Goal: Navigation & Orientation: Find specific page/section

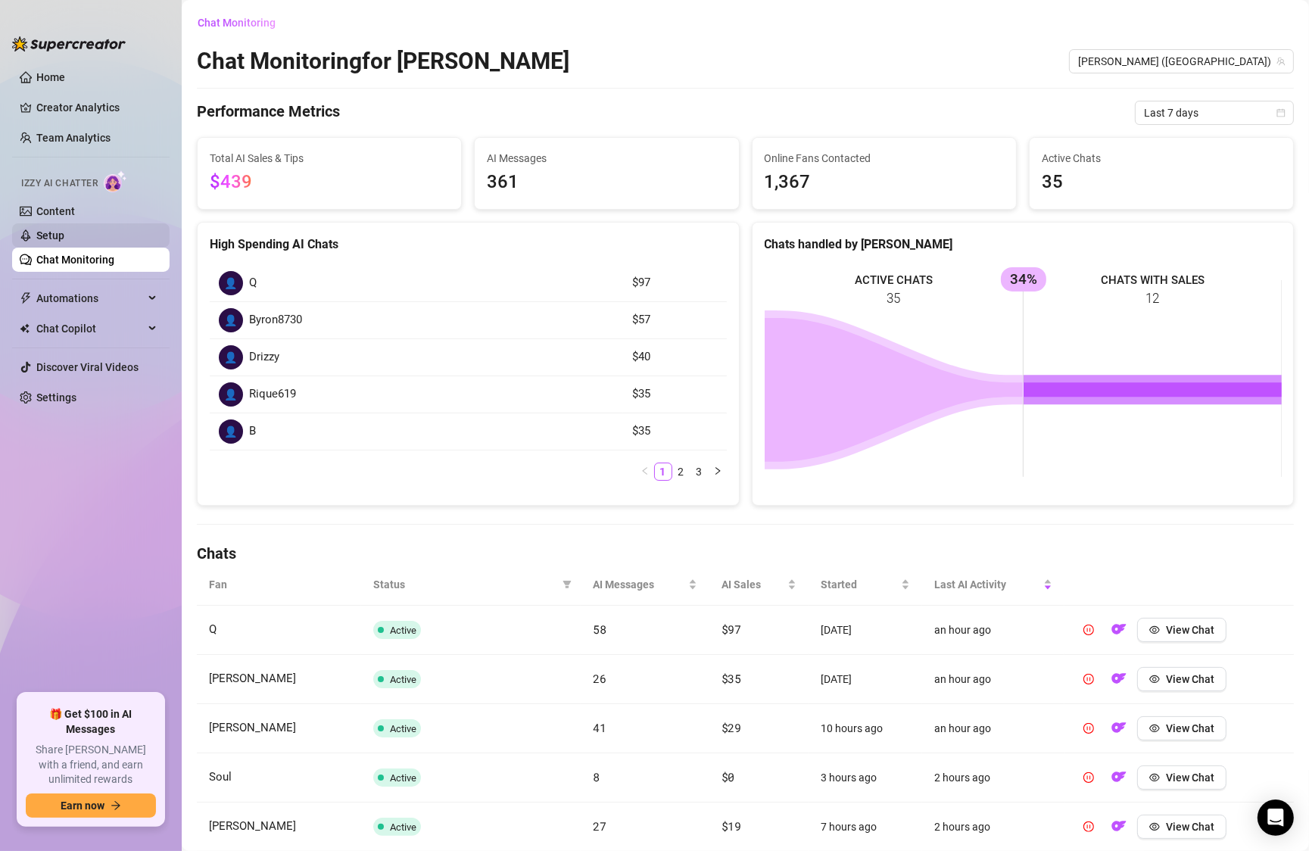
click at [63, 229] on link "Setup" at bounding box center [50, 235] width 28 height 12
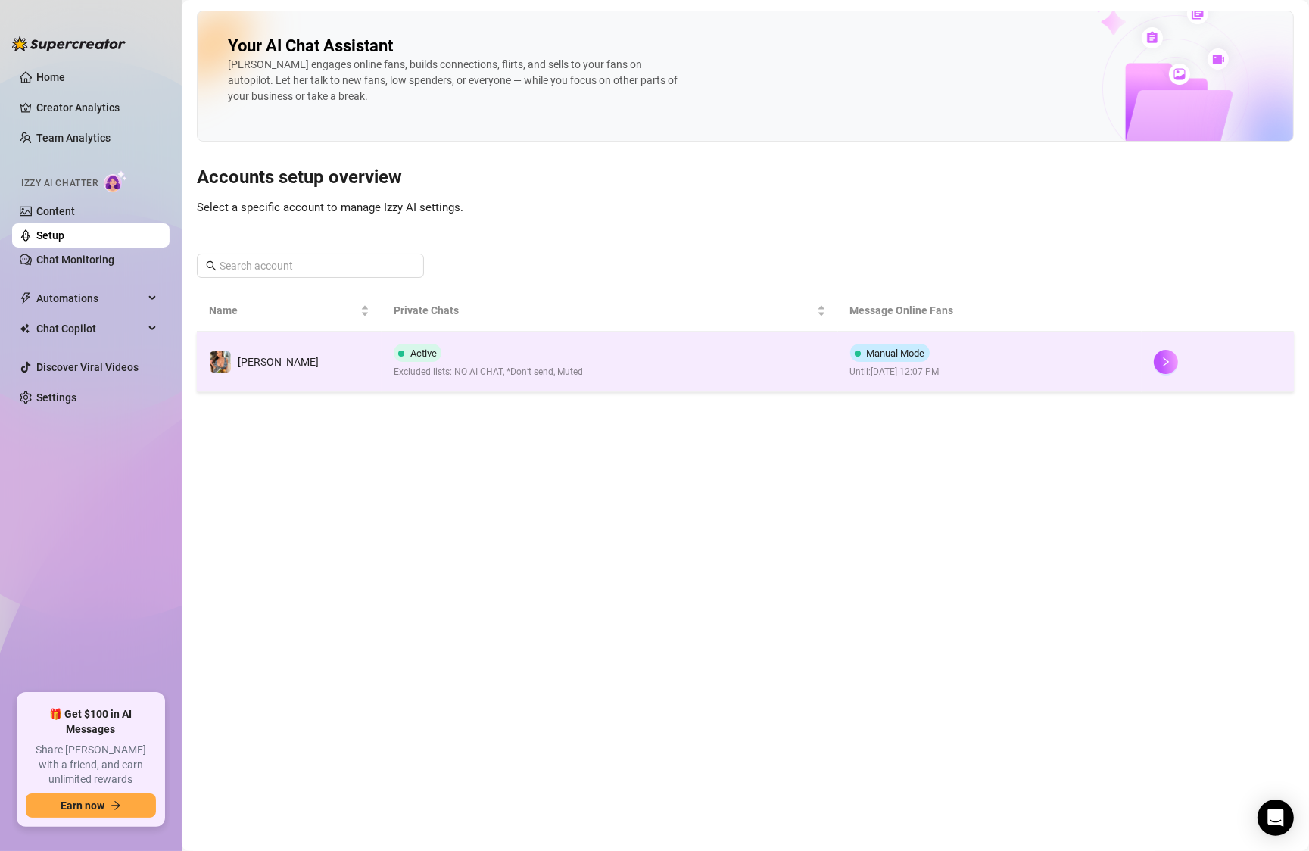
click at [649, 388] on td "Active Excluded lists: NO AI CHAT, *Don’t send, Muted" at bounding box center [610, 362] width 456 height 61
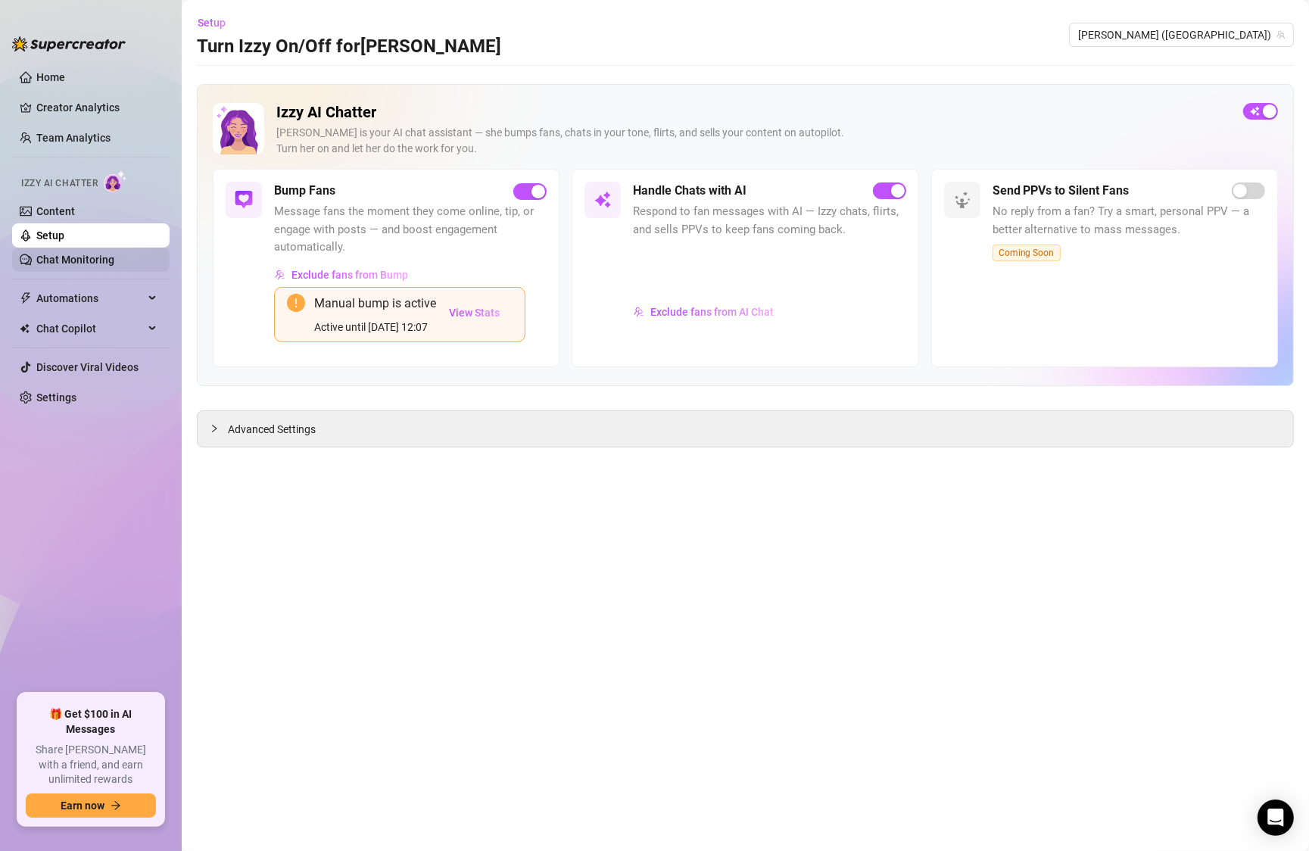
click at [73, 256] on link "Chat Monitoring" at bounding box center [75, 260] width 78 height 12
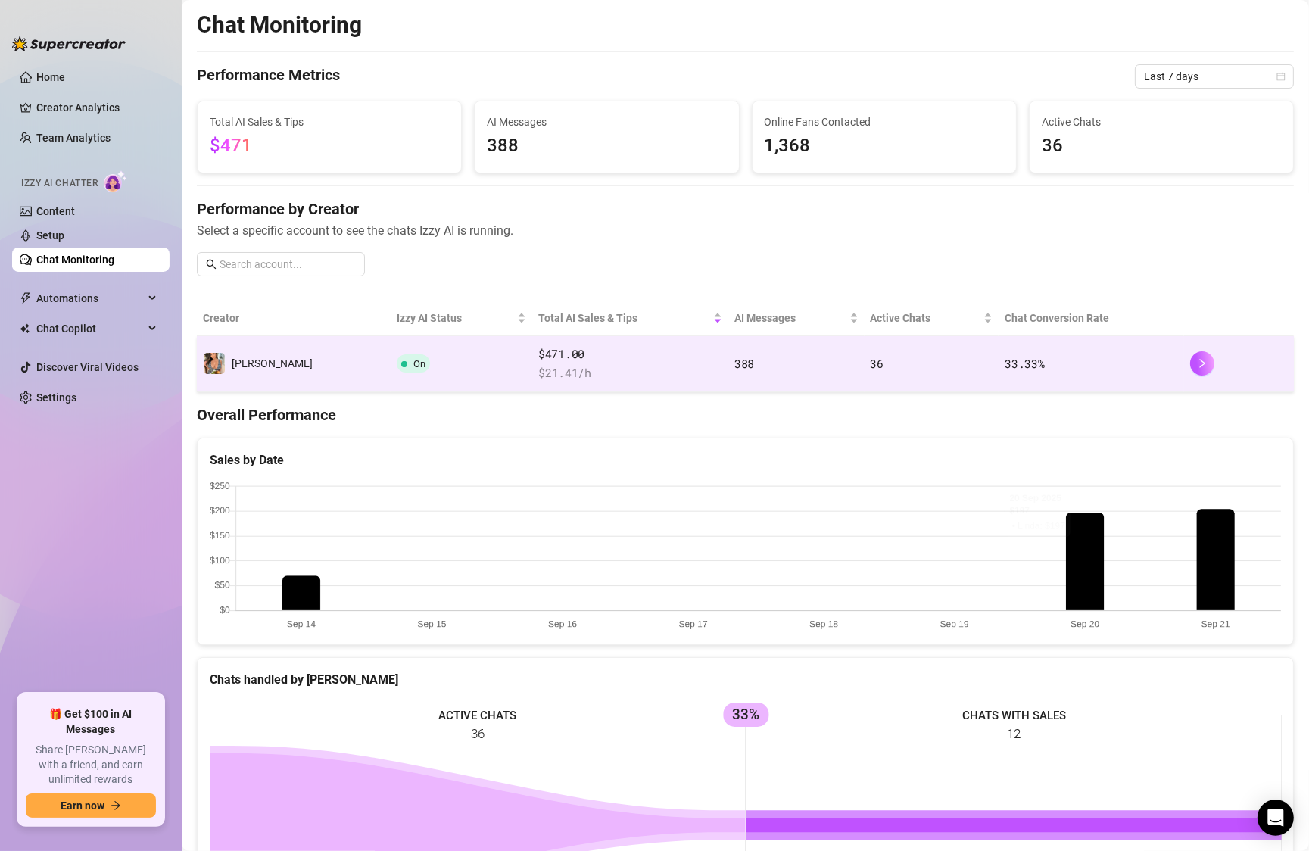
click at [799, 350] on td "388" at bounding box center [797, 364] width 136 height 56
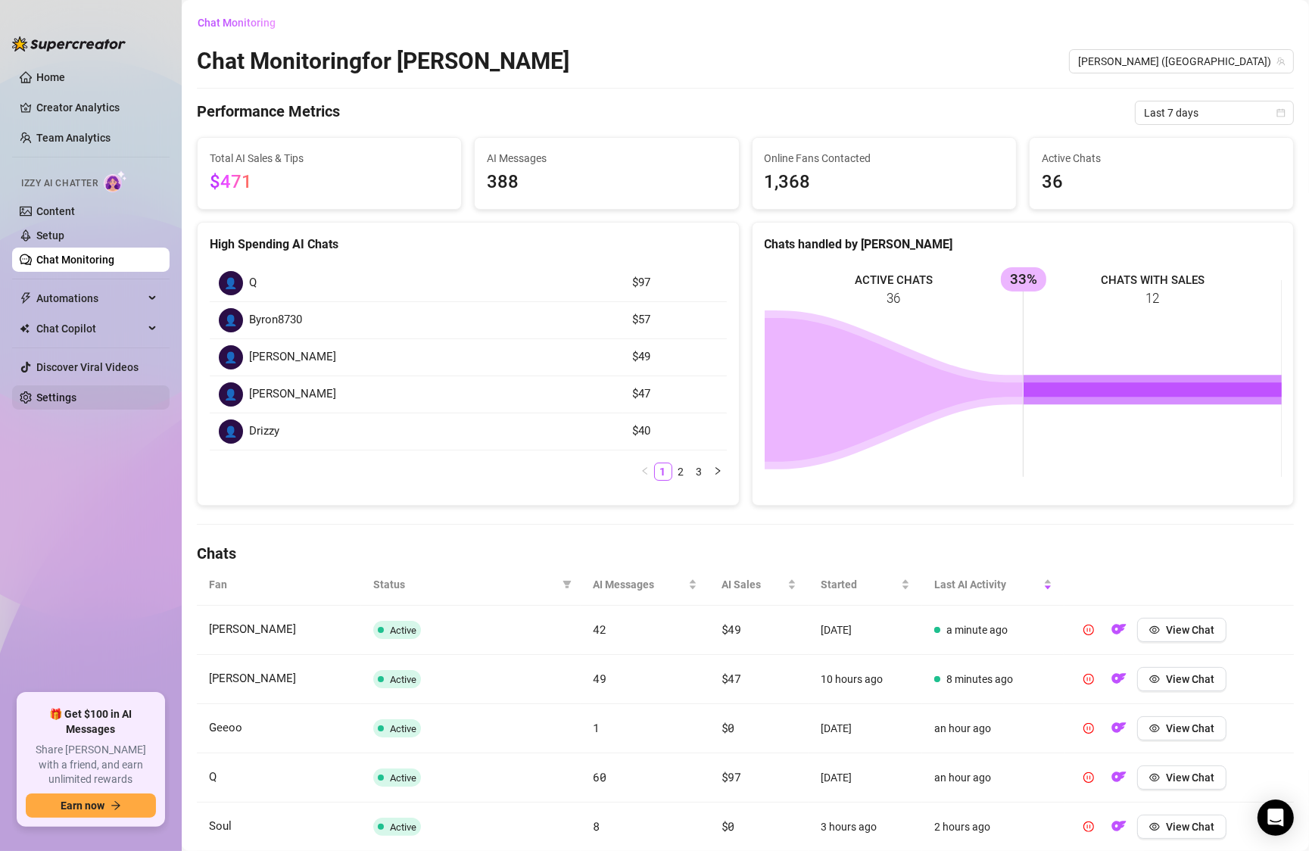
click at [76, 399] on link "Settings" at bounding box center [56, 398] width 40 height 12
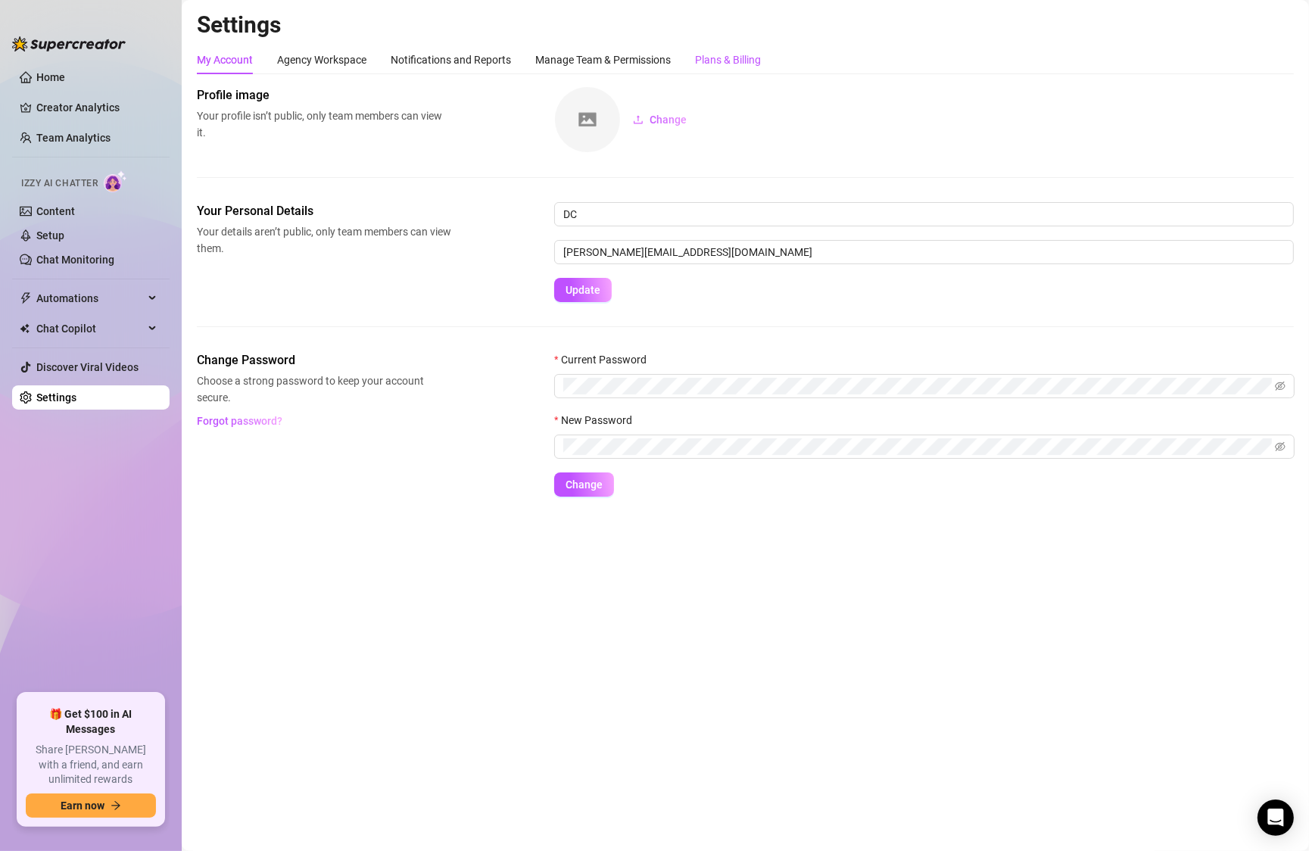
click at [735, 54] on div "Plans & Billing" at bounding box center [728, 59] width 66 height 17
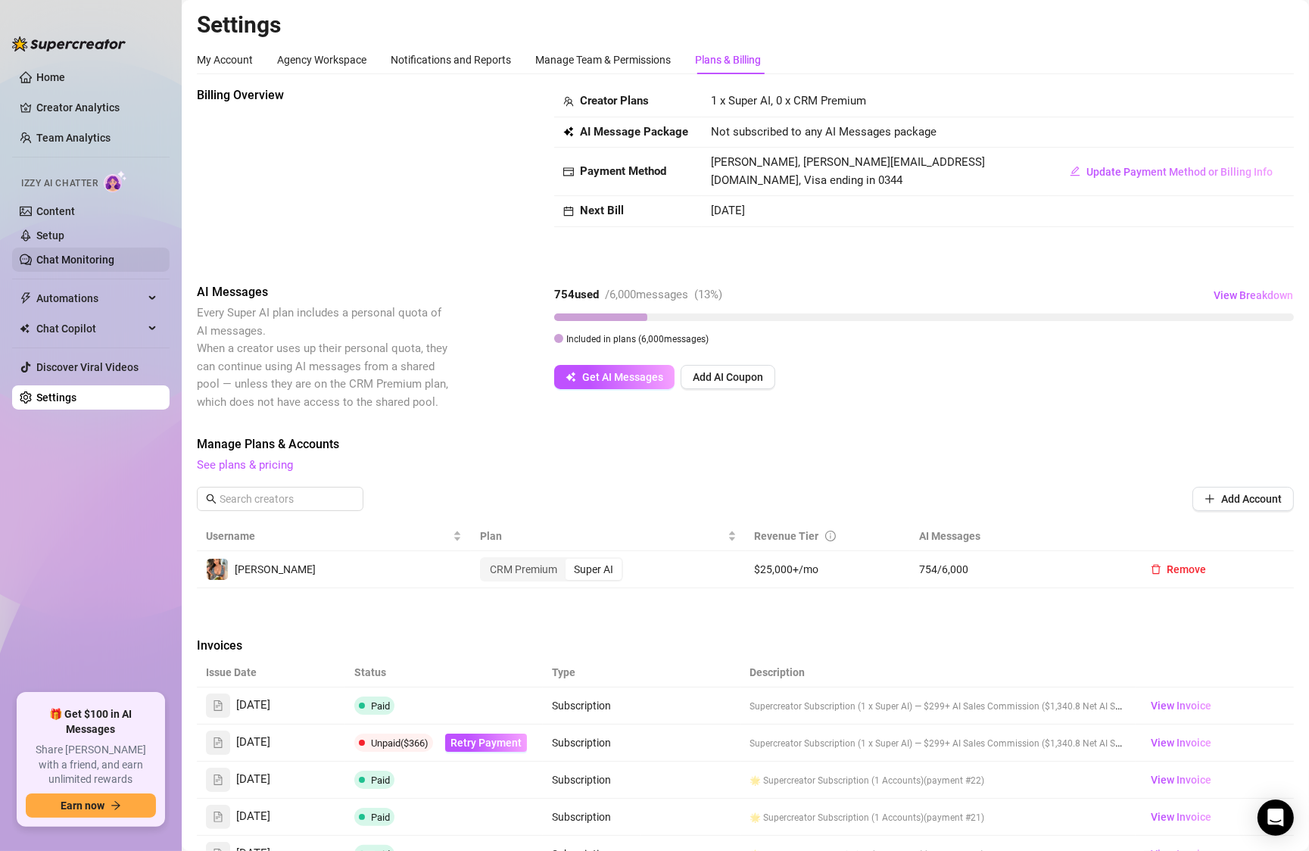
click at [88, 263] on link "Chat Monitoring" at bounding box center [75, 260] width 78 height 12
